Goal: Information Seeking & Learning: Learn about a topic

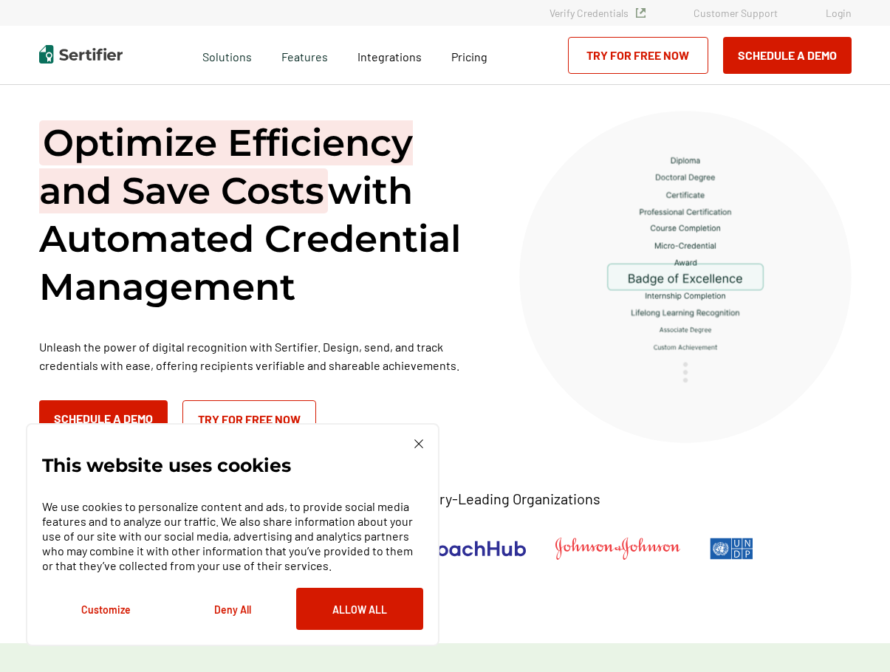
click at [412, 437] on div "This website uses cookies We use cookies to personalize content and ads, to pro…" at bounding box center [232, 534] width 413 height 223
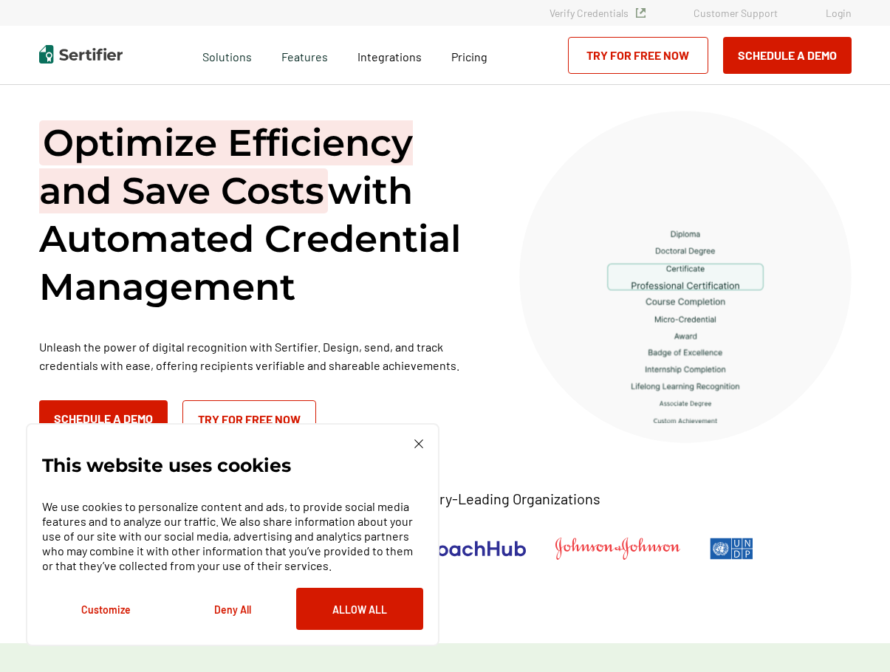
click at [419, 444] on img at bounding box center [418, 443] width 9 height 9
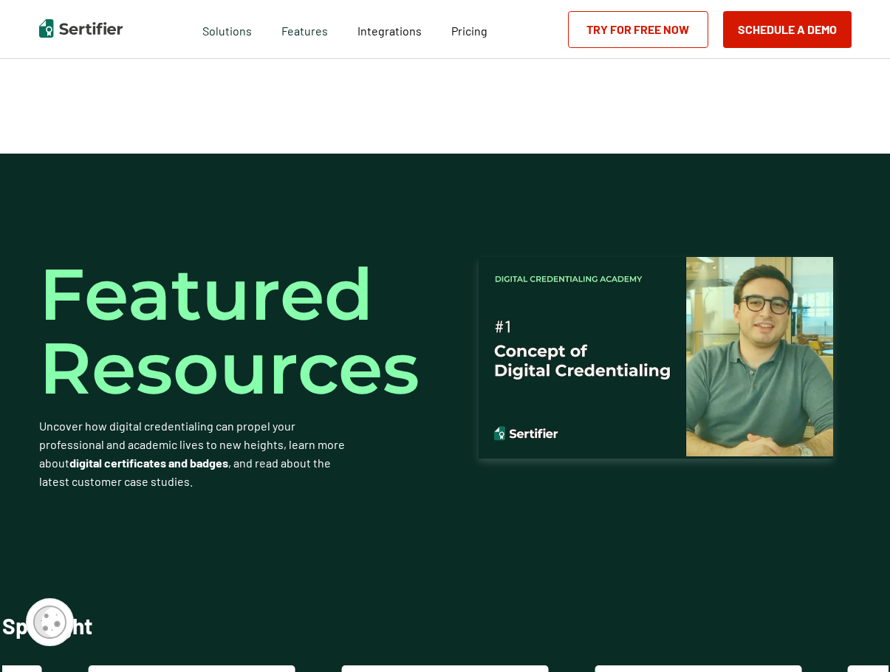
scroll to position [3014, 0]
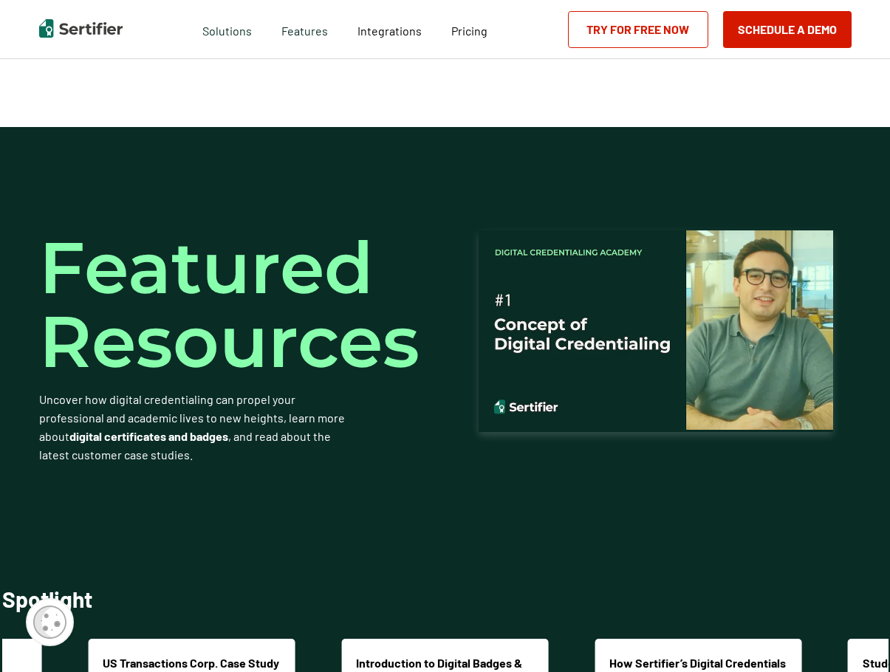
click at [651, 339] on img at bounding box center [655, 329] width 354 height 199
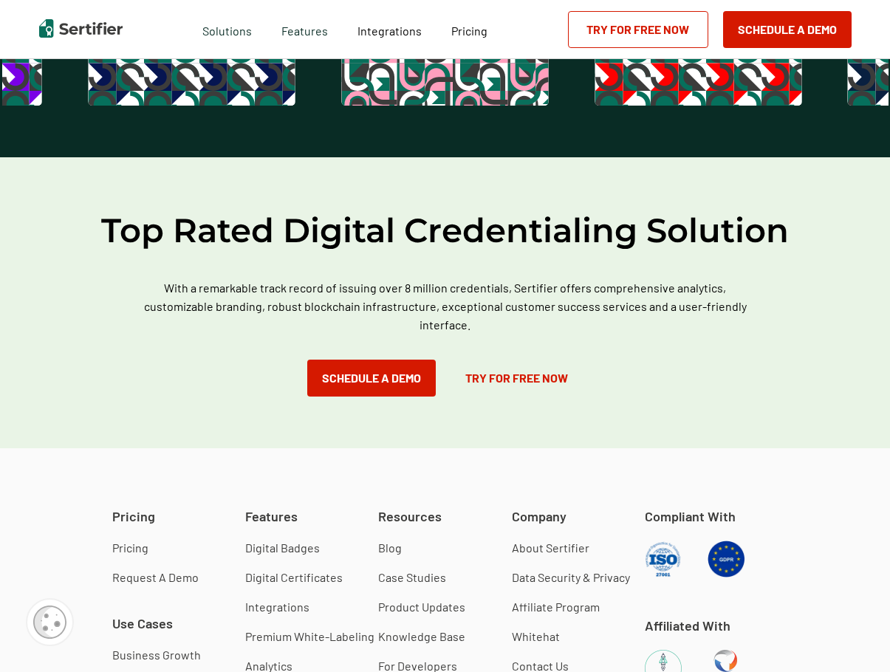
scroll to position [3916, 0]
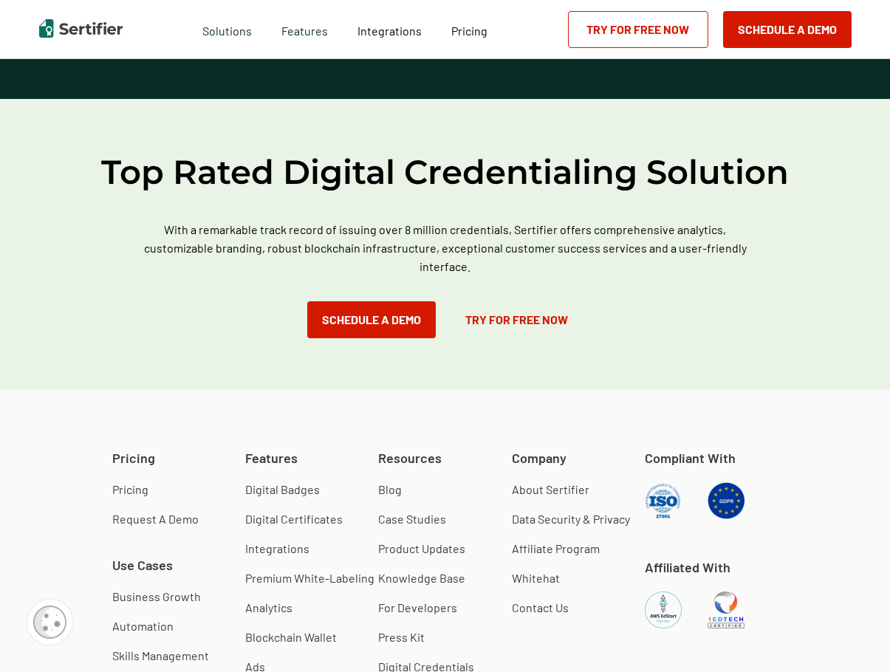
click at [130, 489] on link "Pricing" at bounding box center [130, 489] width 36 height 15
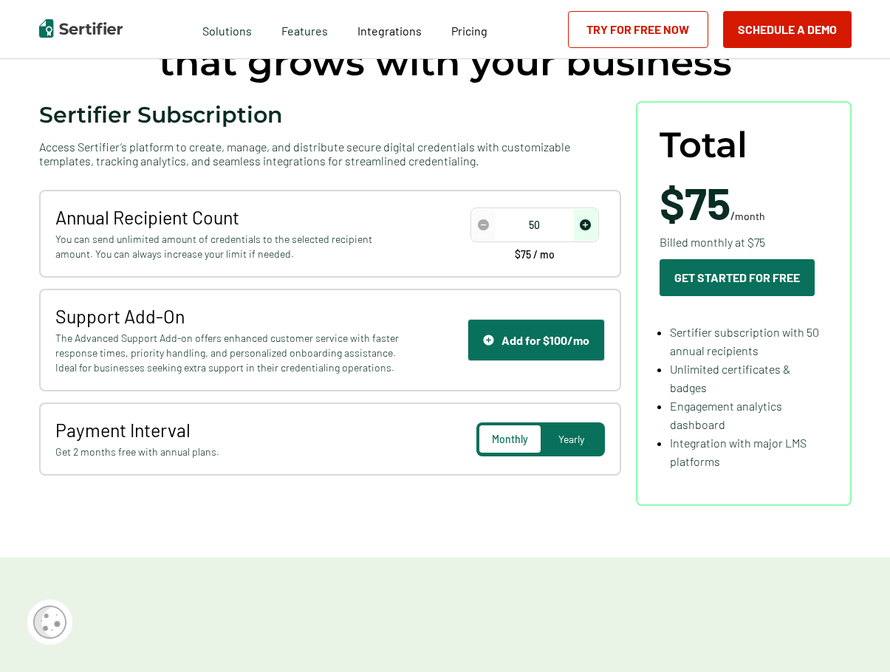
scroll to position [148, 0]
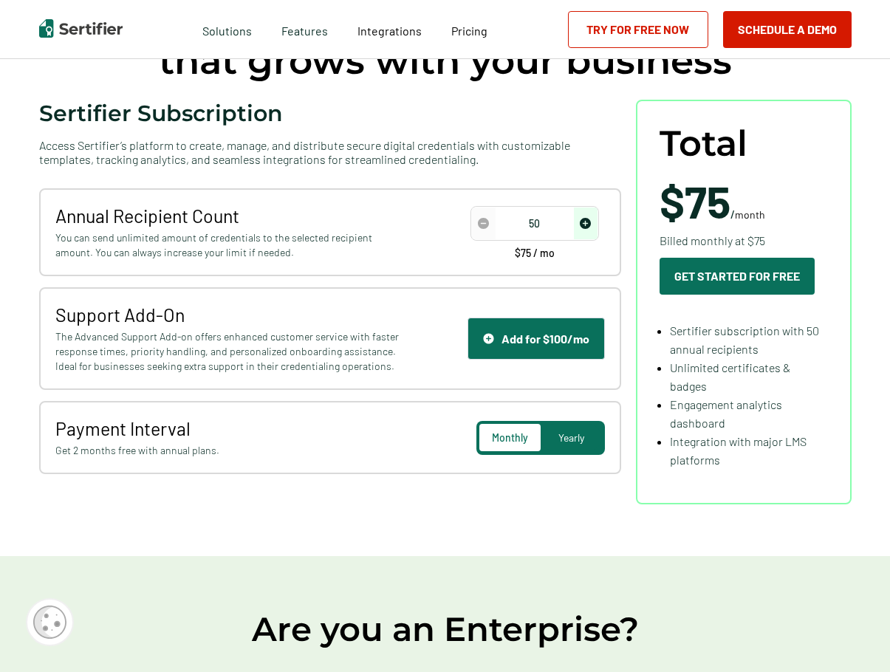
drag, startPoint x: 530, startPoint y: 220, endPoint x: 544, endPoint y: 221, distance: 14.0
click at [544, 221] on input "50" at bounding box center [535, 224] width 126 height 22
click at [551, 213] on input "50" at bounding box center [535, 224] width 126 height 22
type input "300"
click at [868, 275] on div "Simple & transparent pricing that grows with your business Sertifier Subscripti…" at bounding box center [445, 246] width 886 height 619
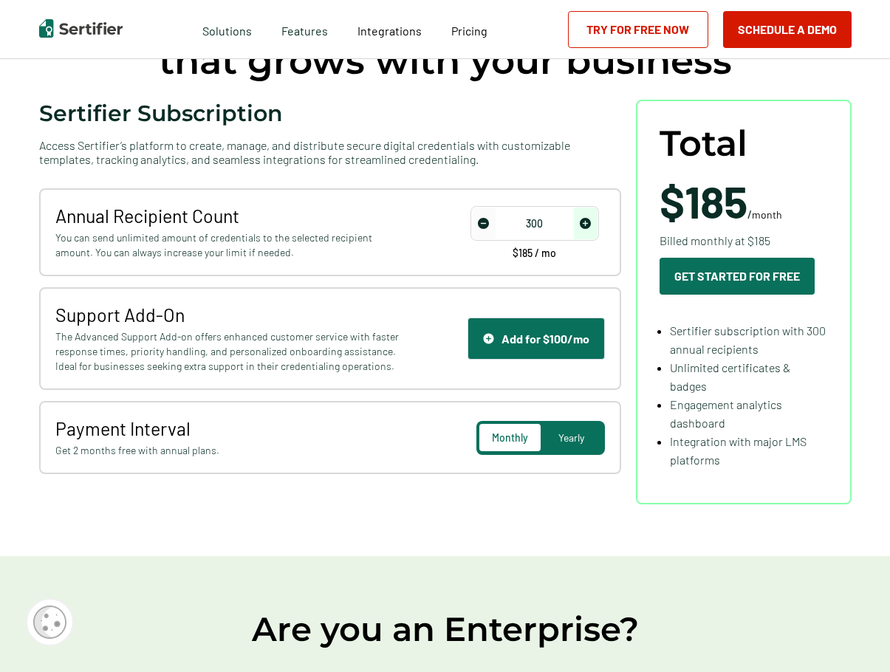
click at [576, 435] on span "Yearly" at bounding box center [571, 437] width 26 height 13
click at [498, 432] on span "Monthly" at bounding box center [509, 437] width 35 height 13
click at [563, 430] on div "Yearly" at bounding box center [570, 437] width 61 height 27
click at [535, 496] on div "Sertifier Subscription Access Sertifier’s platform to create, manage, and distr…" at bounding box center [445, 302] width 812 height 405
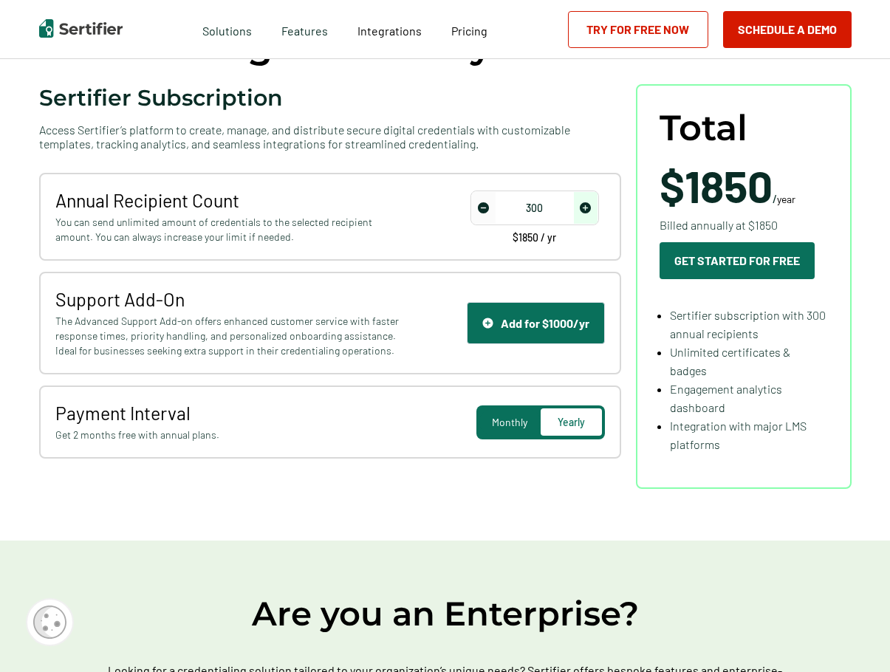
scroll to position [128, 0]
